Goal: Navigation & Orientation: Find specific page/section

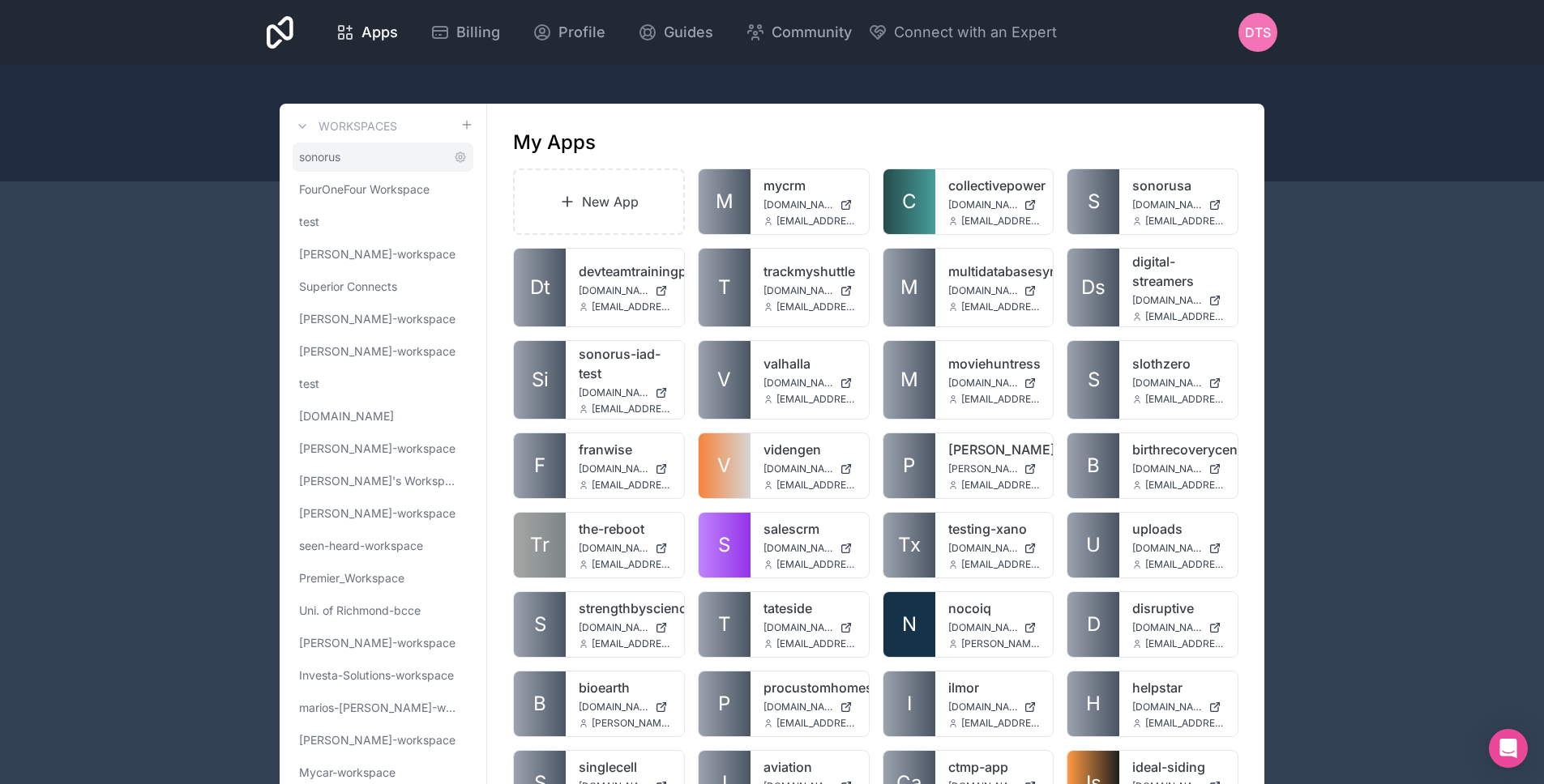
click at [357, 148] on link "sonorus" at bounding box center [382, 157] width 181 height 29
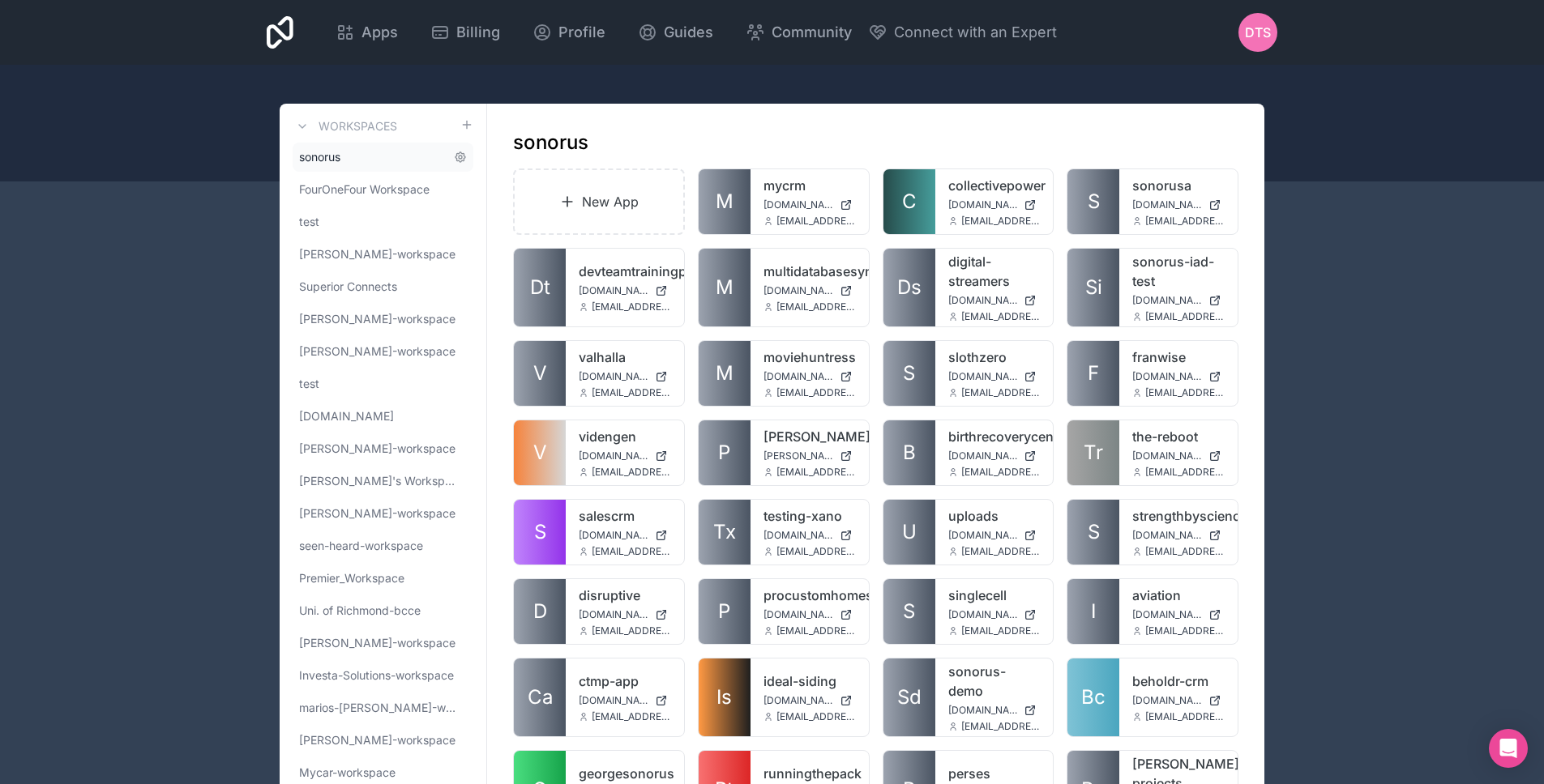
click at [336, 156] on span "sonorus" at bounding box center [319, 157] width 41 height 16
click at [318, 183] on span "FourOneFour Workspace" at bounding box center [364, 189] width 130 height 16
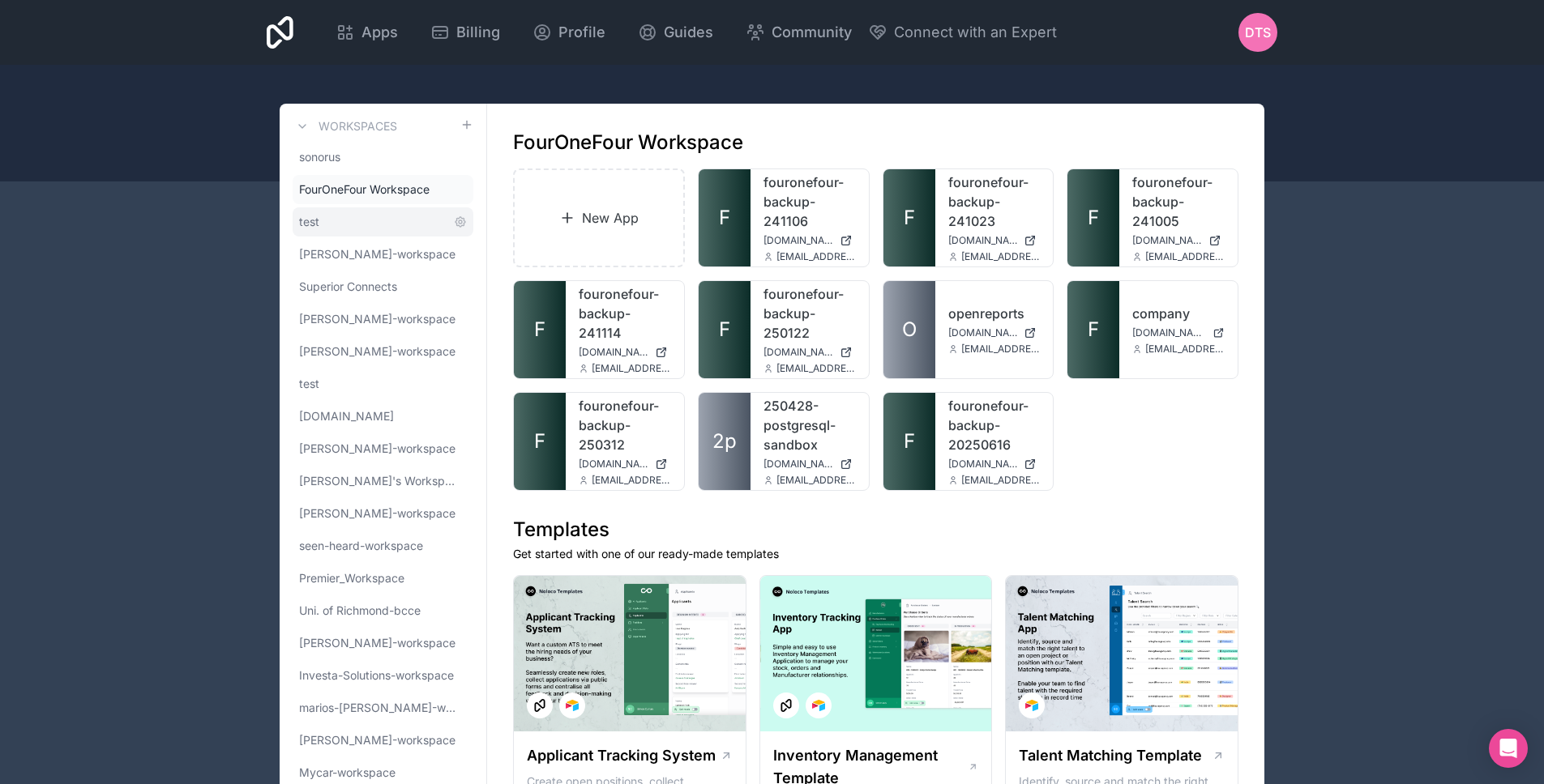
click at [317, 218] on span "test" at bounding box center [308, 222] width 20 height 16
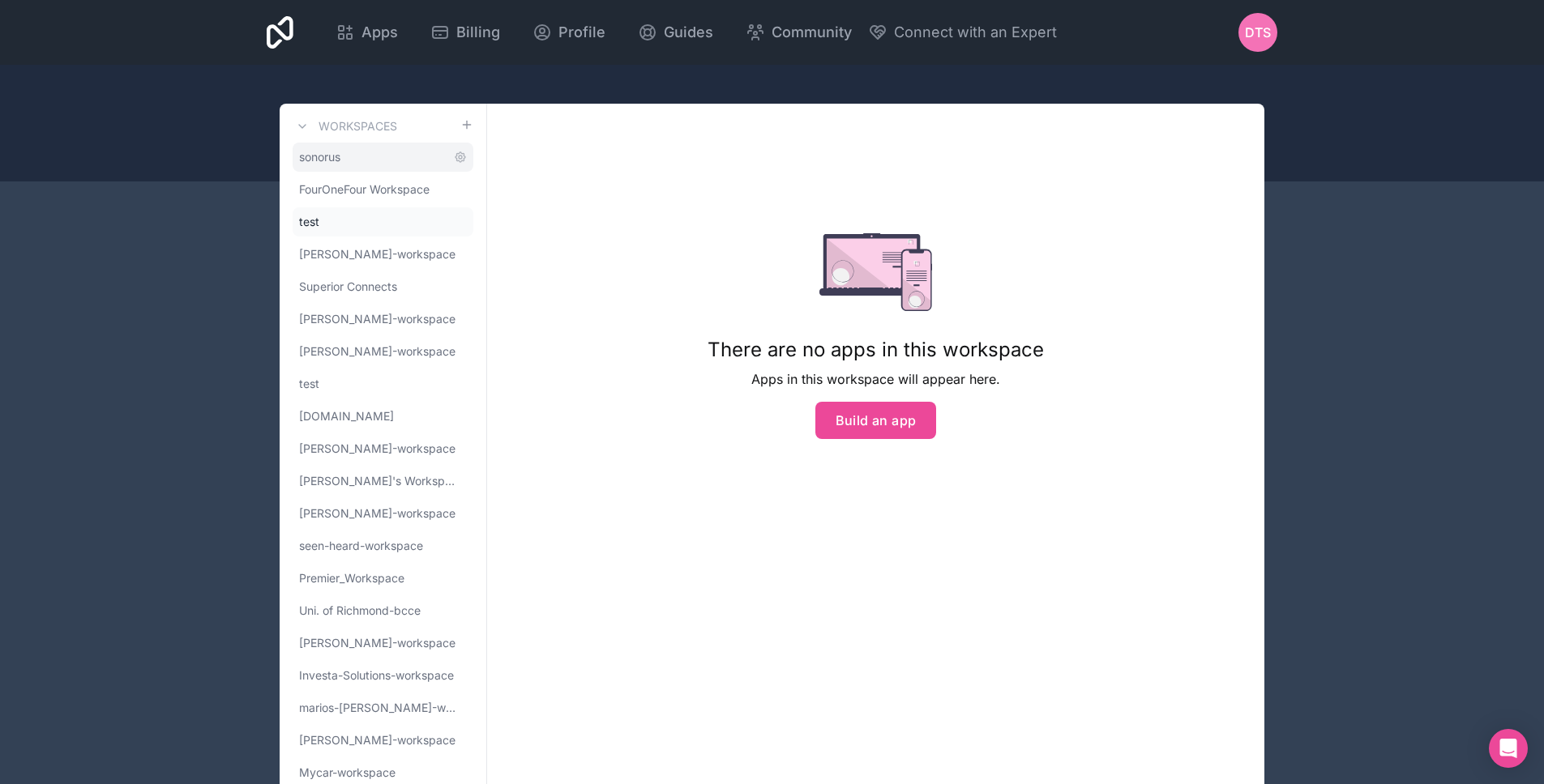
click at [335, 155] on span "sonorus" at bounding box center [319, 157] width 41 height 16
